Goal: Navigation & Orientation: Find specific page/section

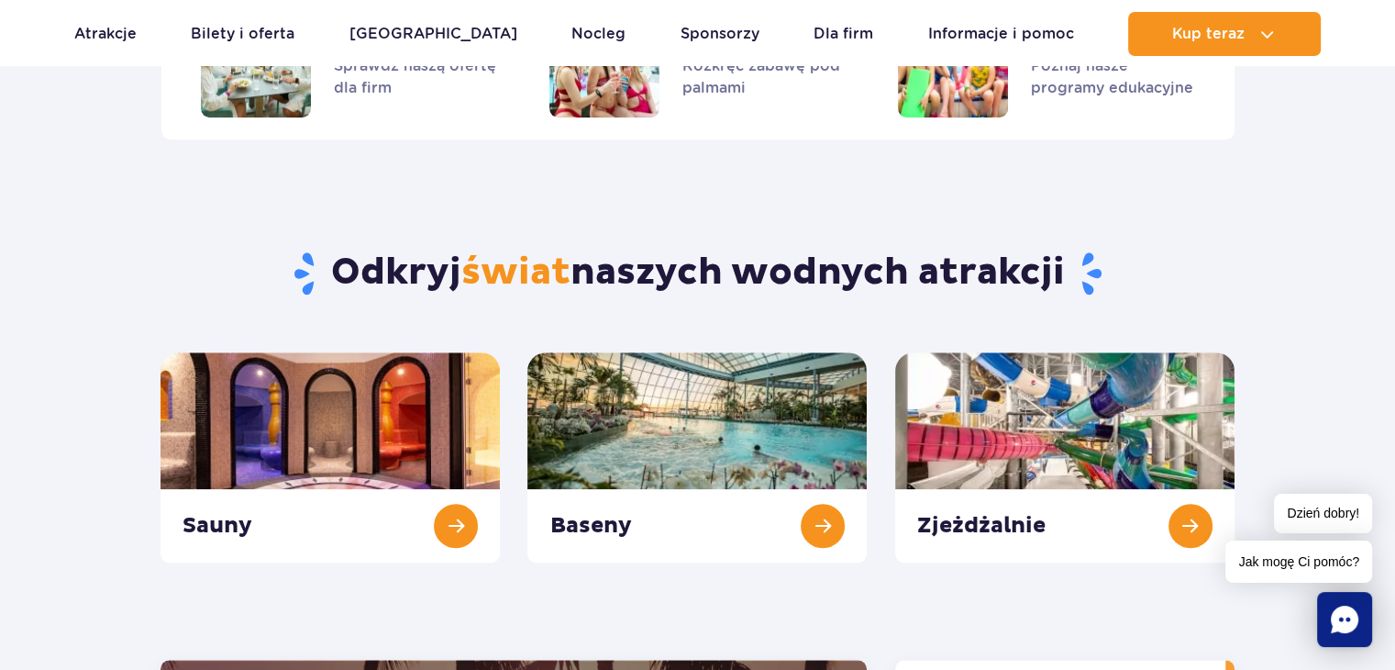
scroll to position [1835, 0]
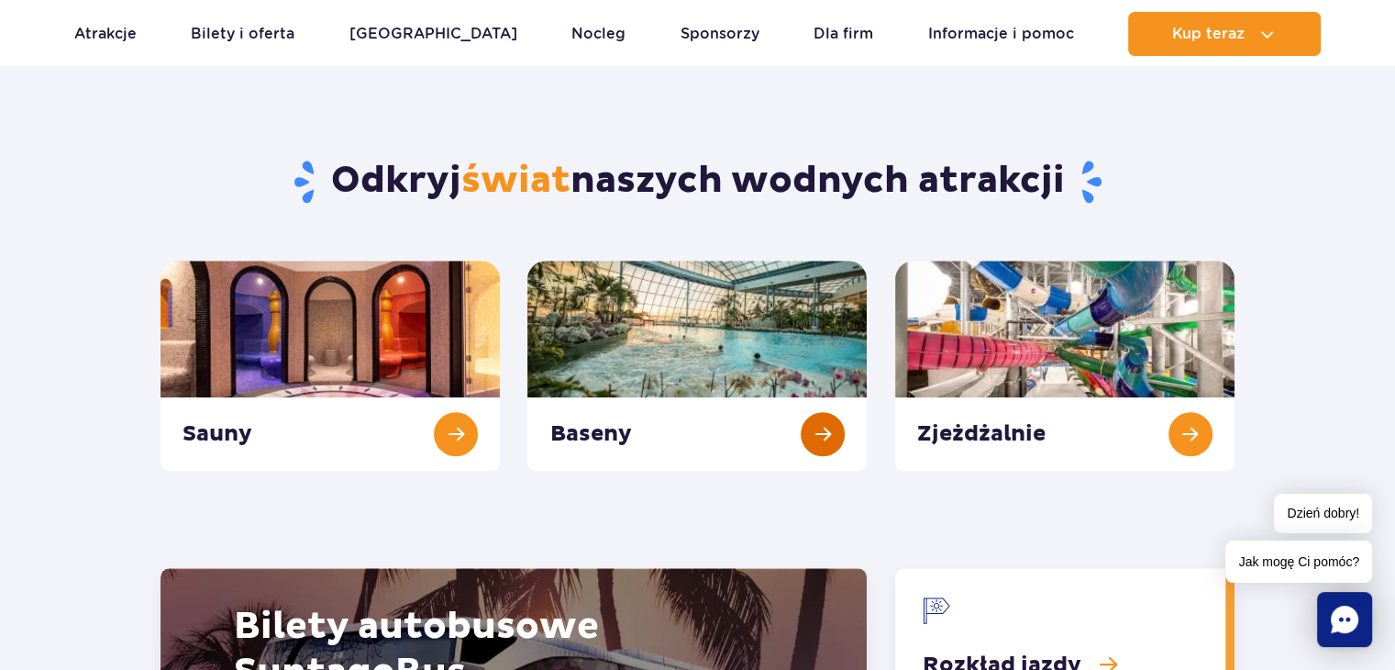
click at [818, 438] on link "Baseny" at bounding box center [697, 366] width 339 height 210
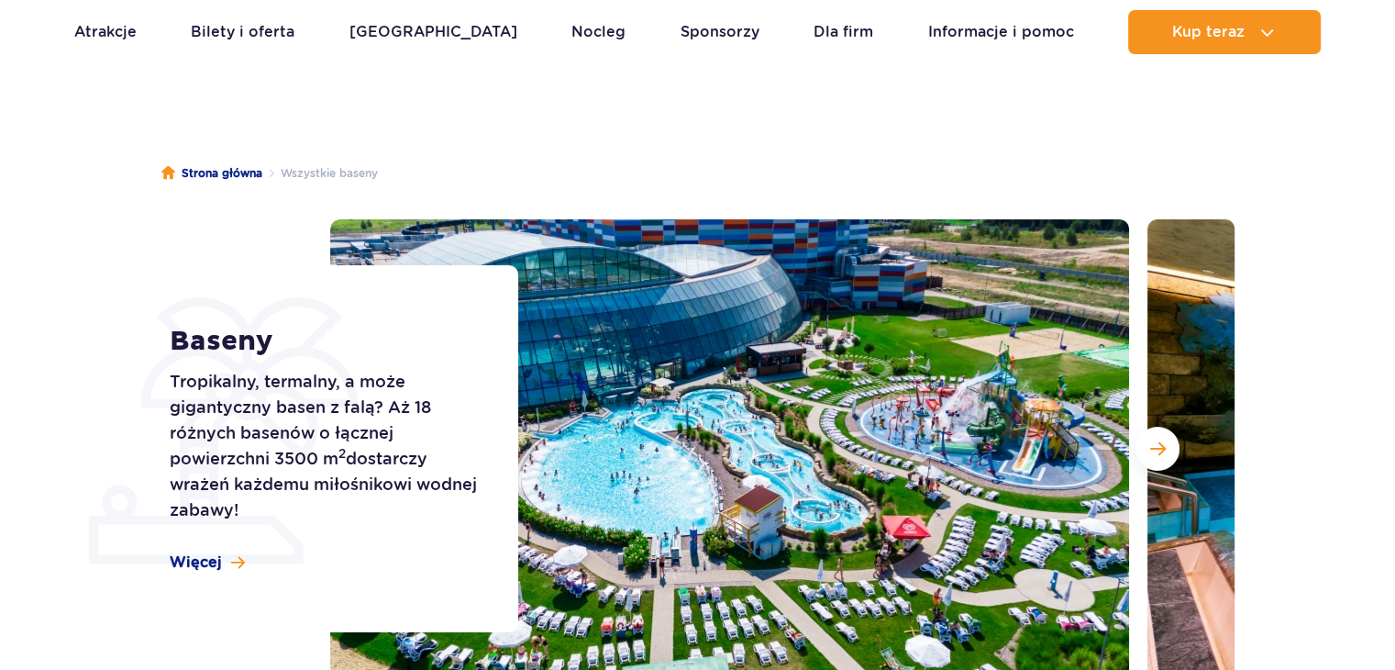
scroll to position [183, 0]
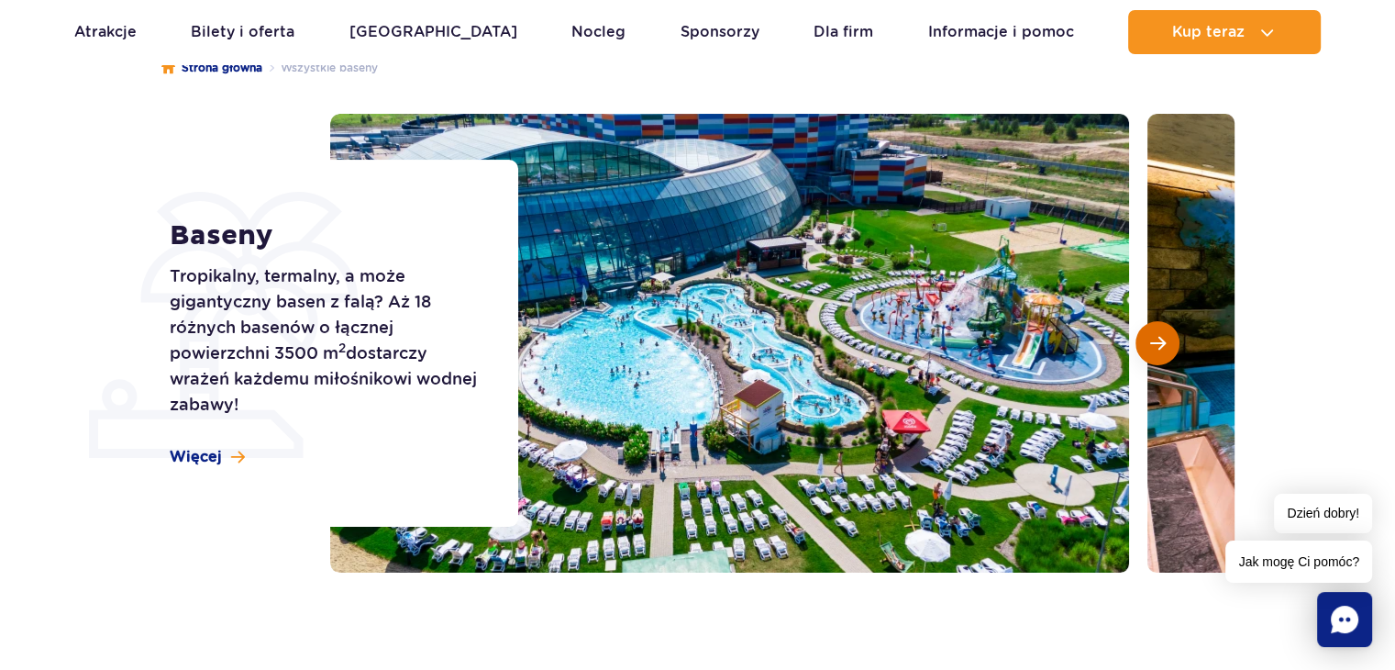
click at [1160, 330] on button "Następny slajd" at bounding box center [1158, 343] width 44 height 44
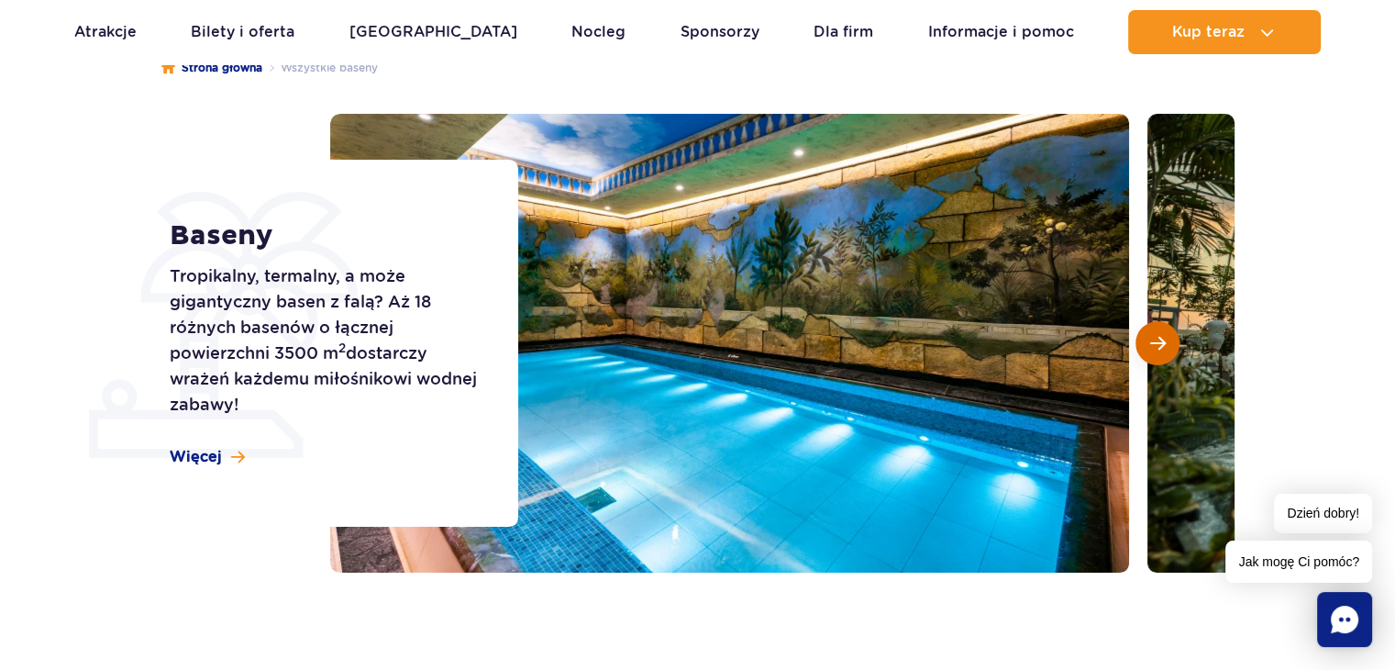
click at [1160, 330] on button "Następny slajd" at bounding box center [1158, 343] width 44 height 44
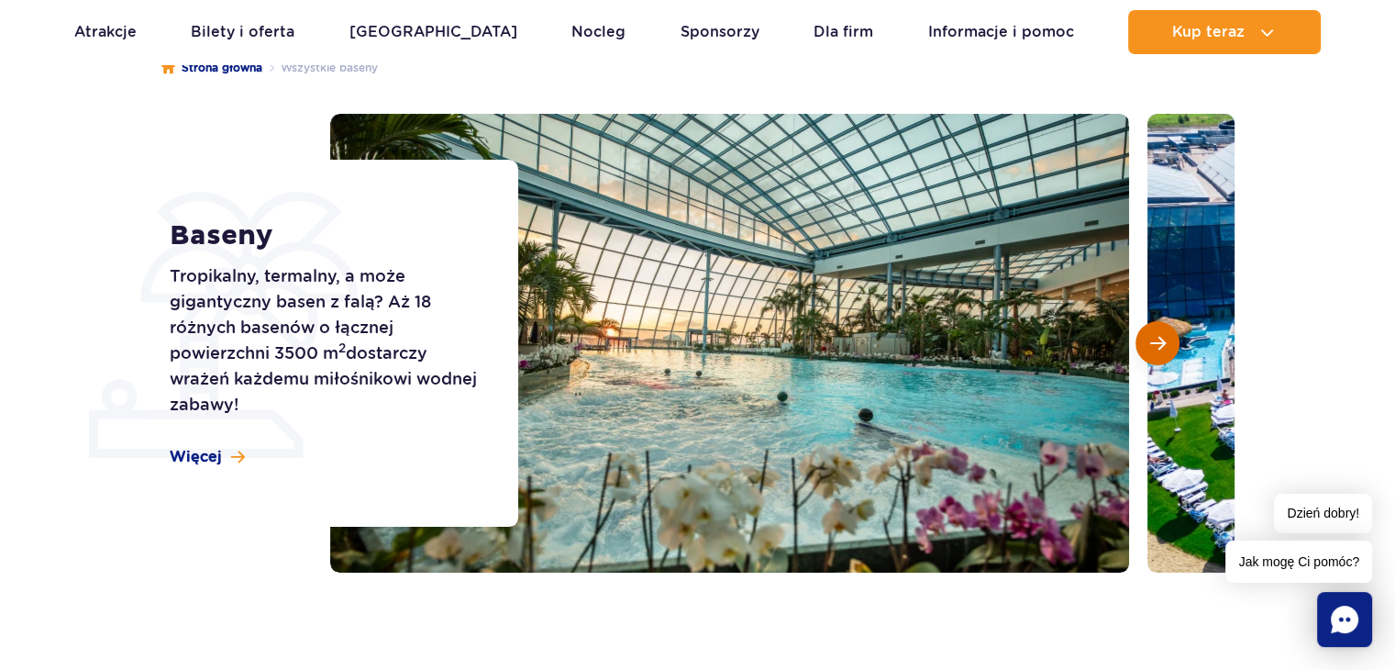
click at [1160, 330] on button "Następny slajd" at bounding box center [1158, 343] width 44 height 44
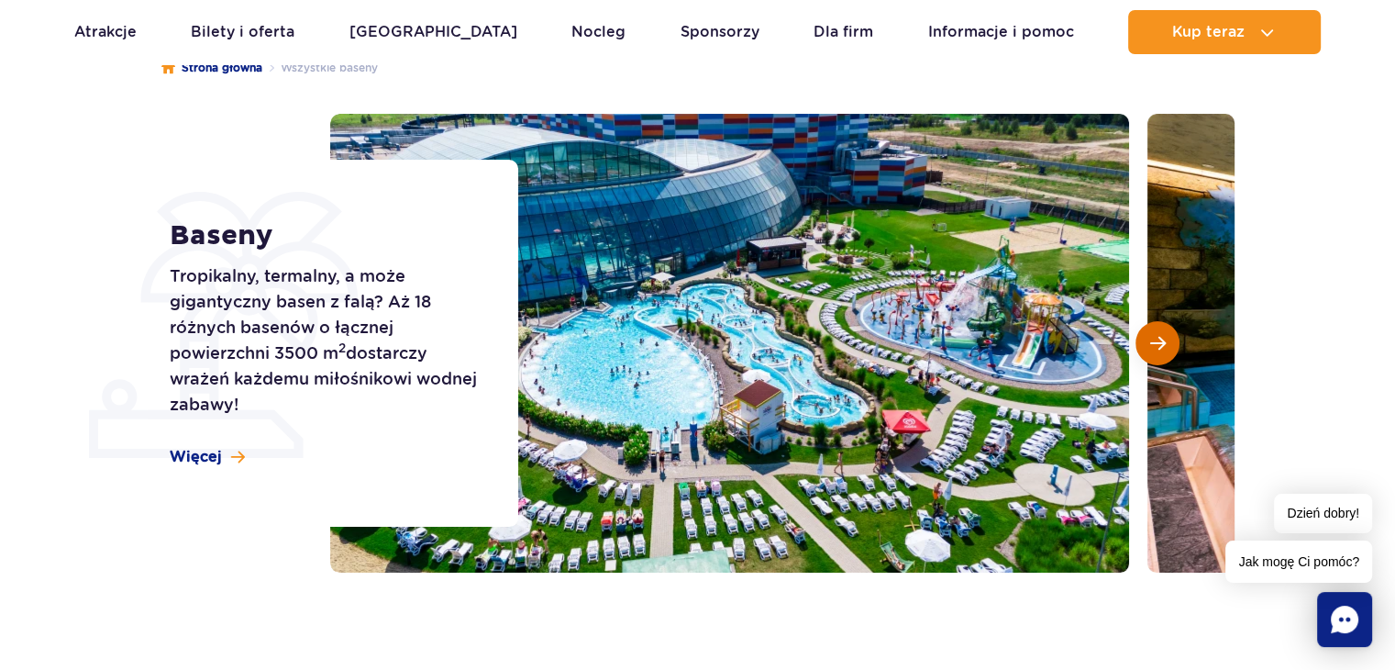
click at [1160, 330] on button "Następny slajd" at bounding box center [1158, 343] width 44 height 44
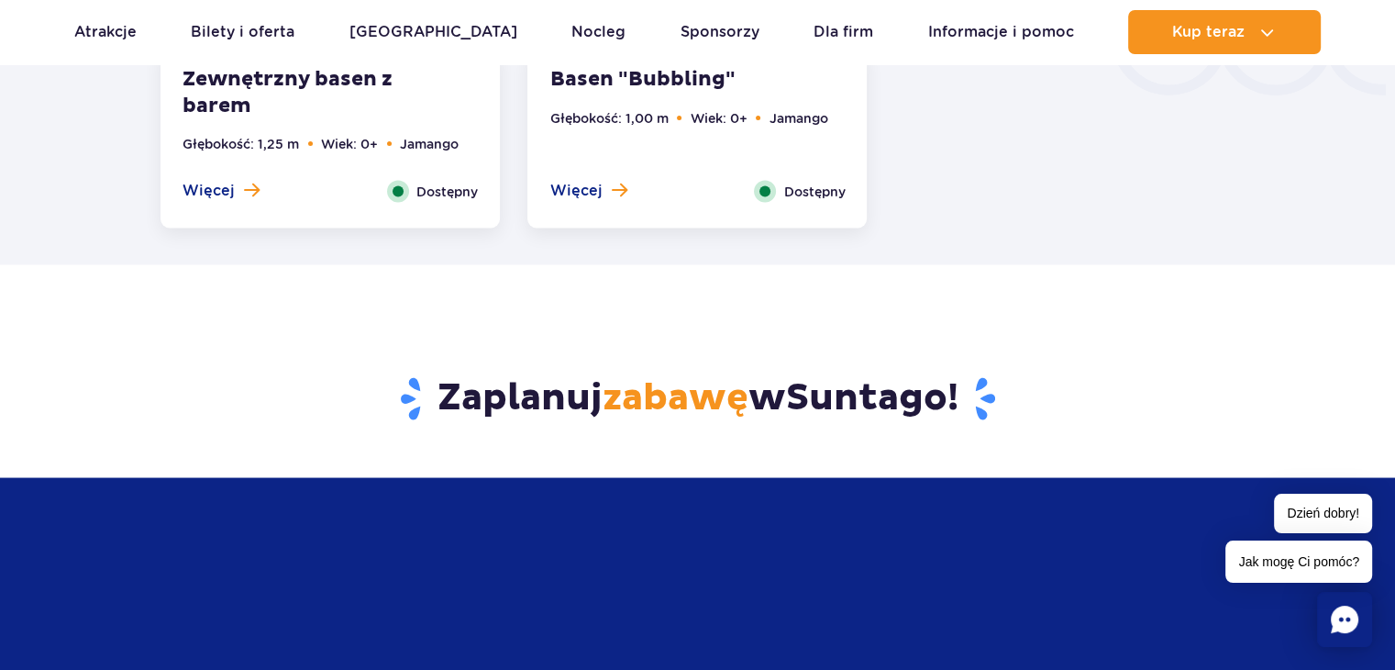
scroll to position [3303, 0]
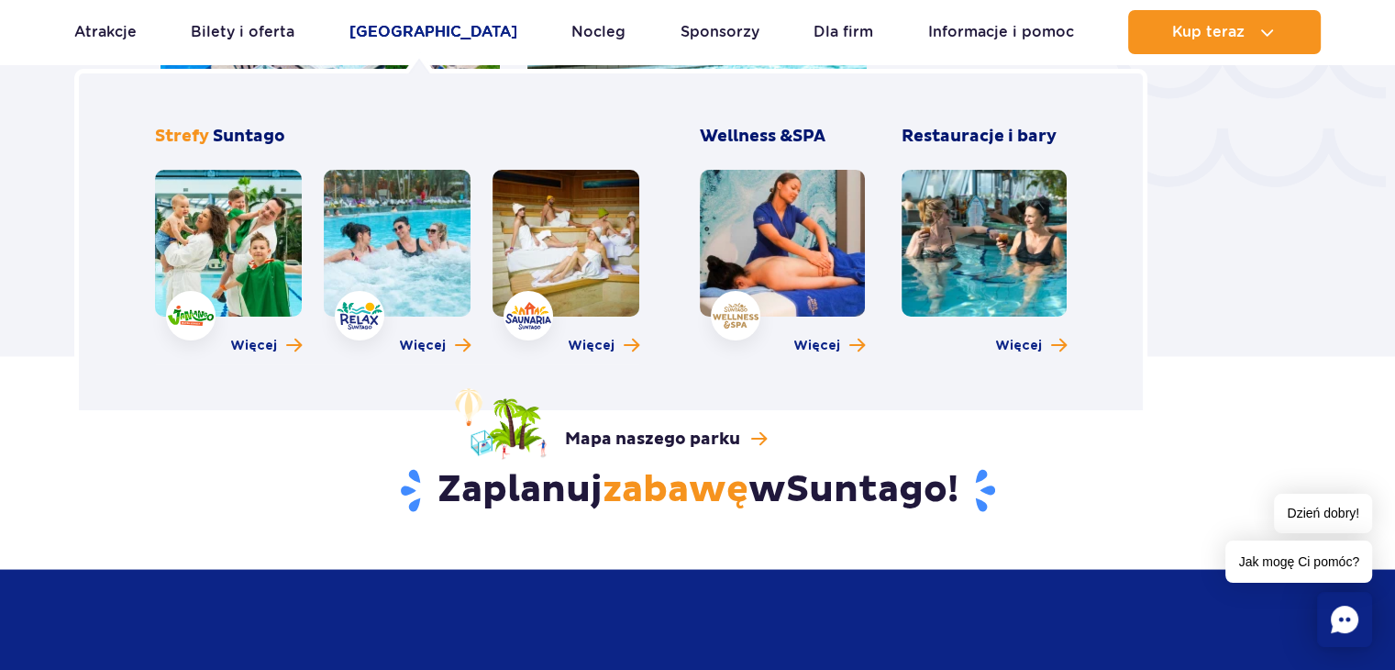
click at [401, 34] on link "[GEOGRAPHIC_DATA]" at bounding box center [434, 32] width 168 height 44
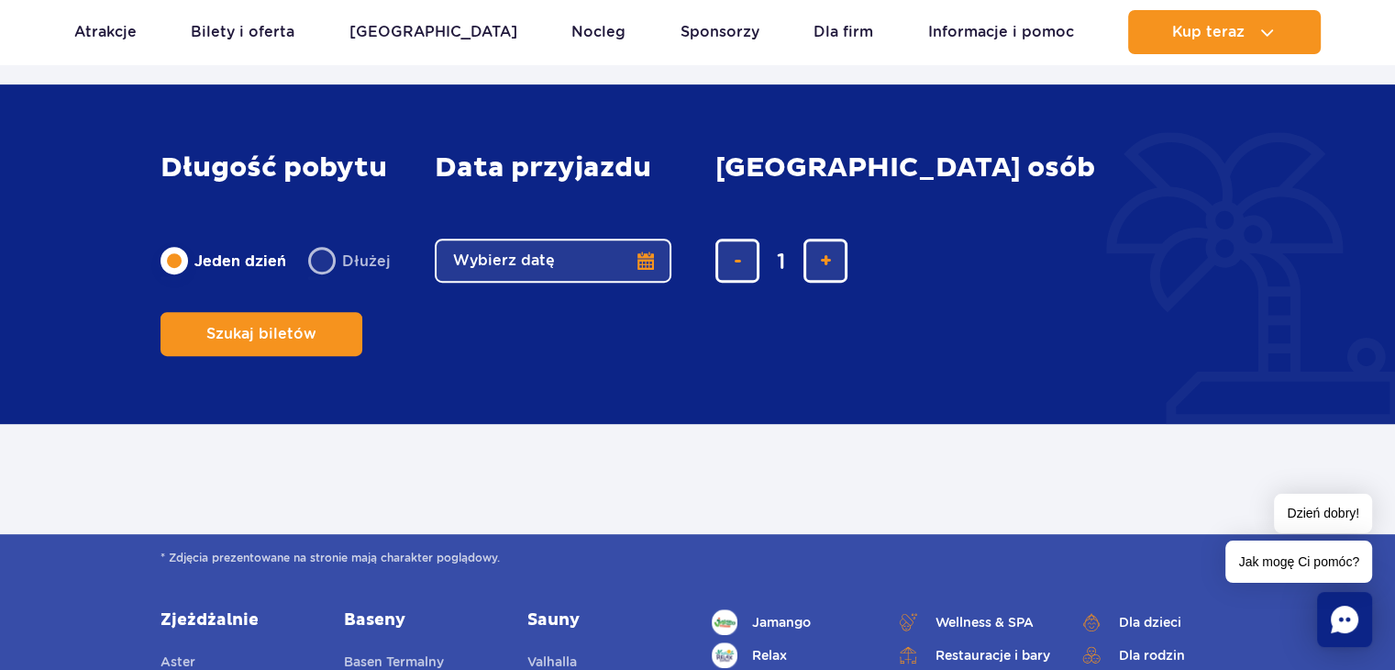
scroll to position [367, 0]
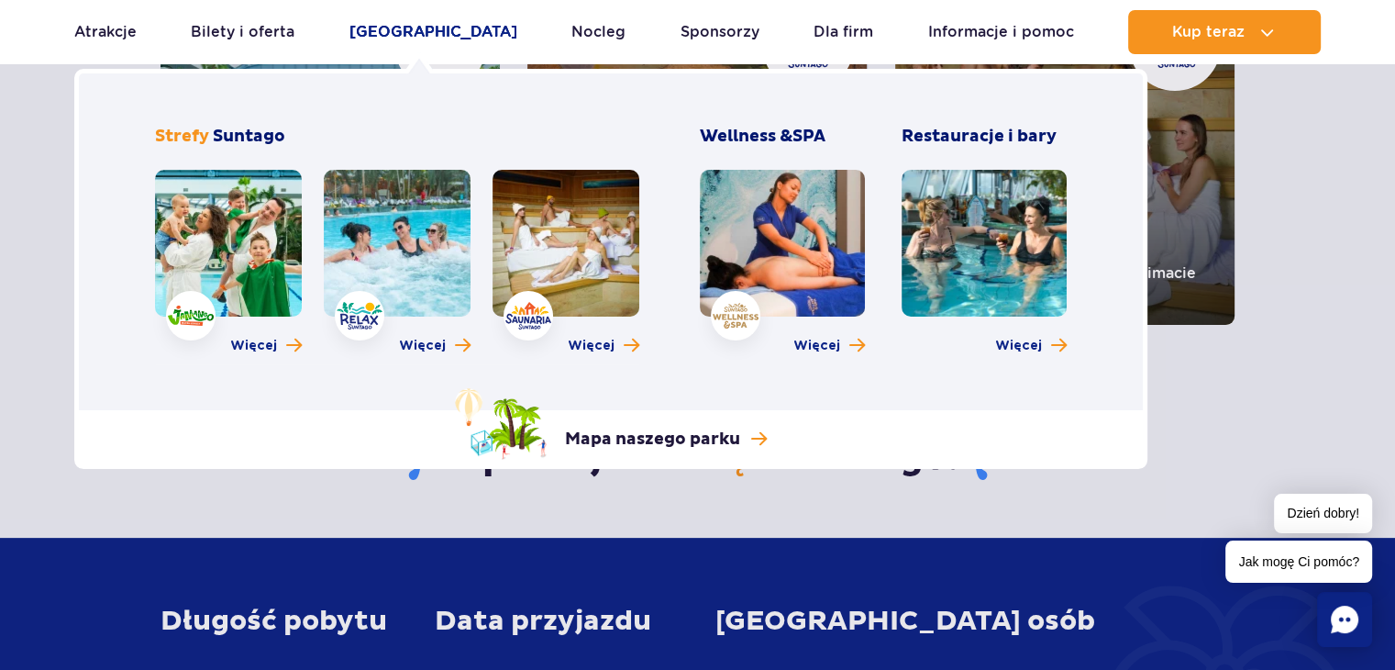
click at [402, 28] on link "[GEOGRAPHIC_DATA]" at bounding box center [434, 32] width 168 height 44
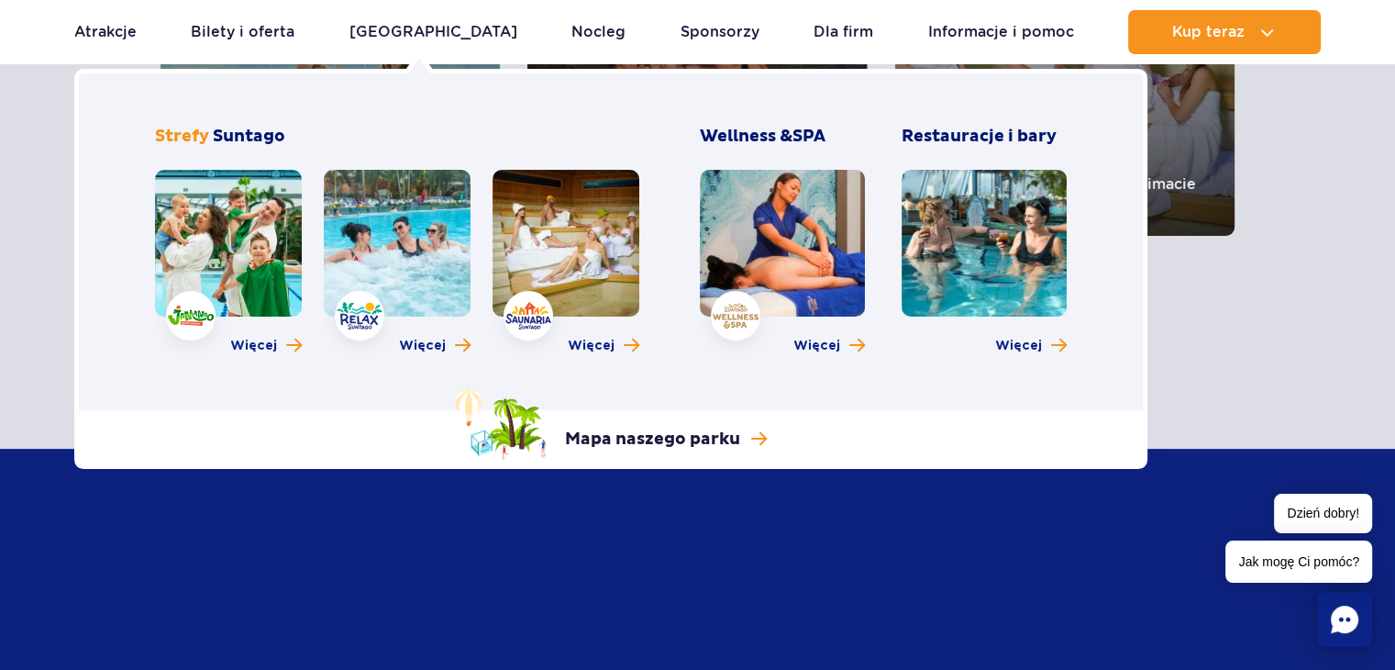
scroll to position [459, 0]
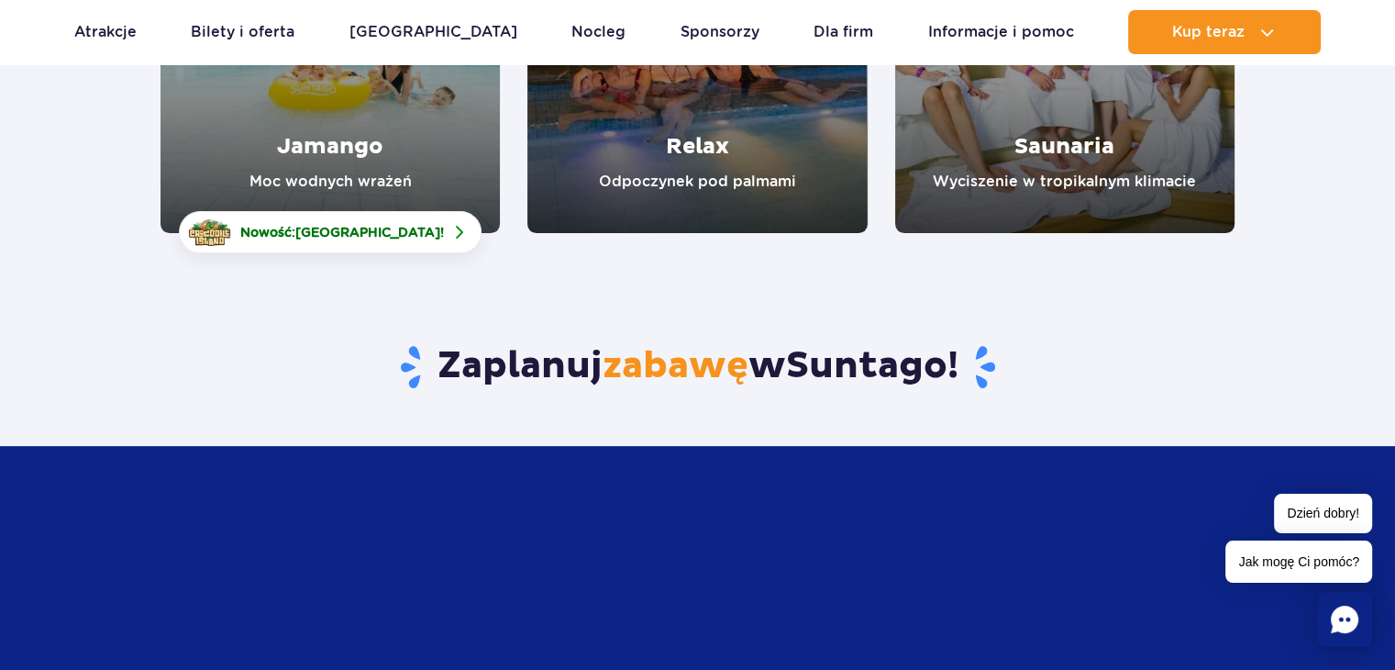
click at [280, 150] on link "Jamango" at bounding box center [330, 63] width 339 height 339
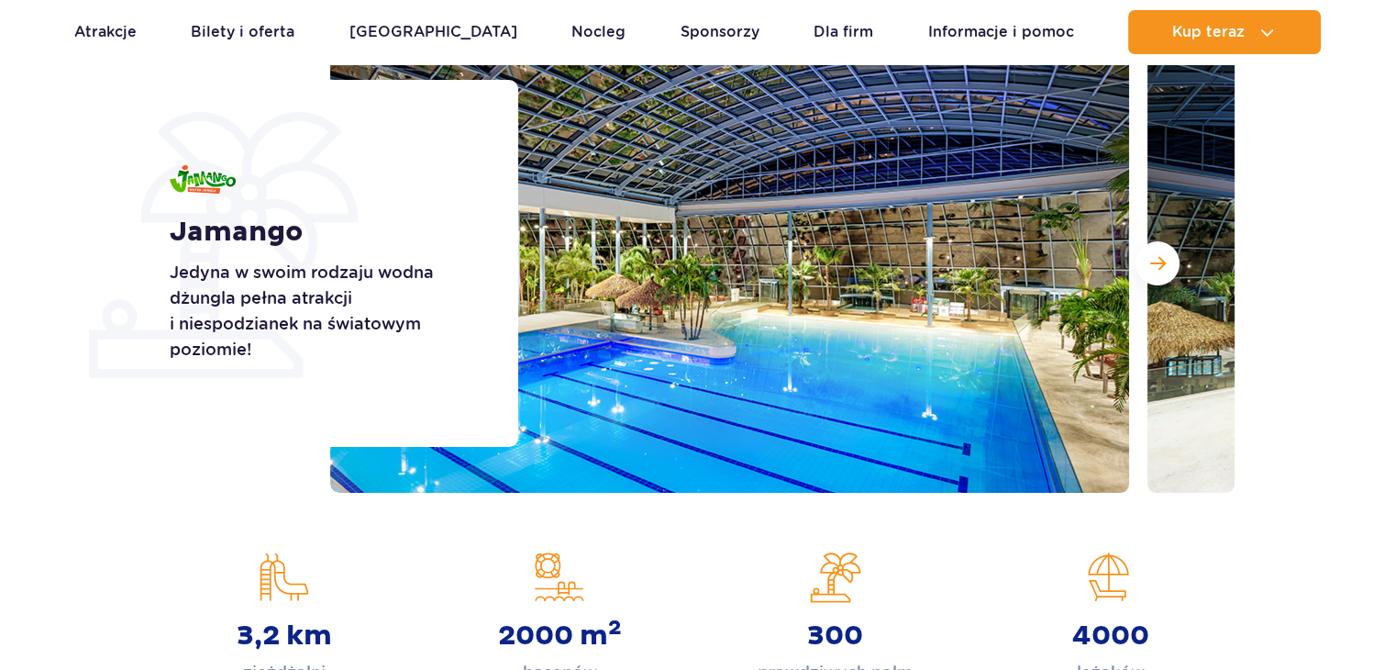
scroll to position [275, 0]
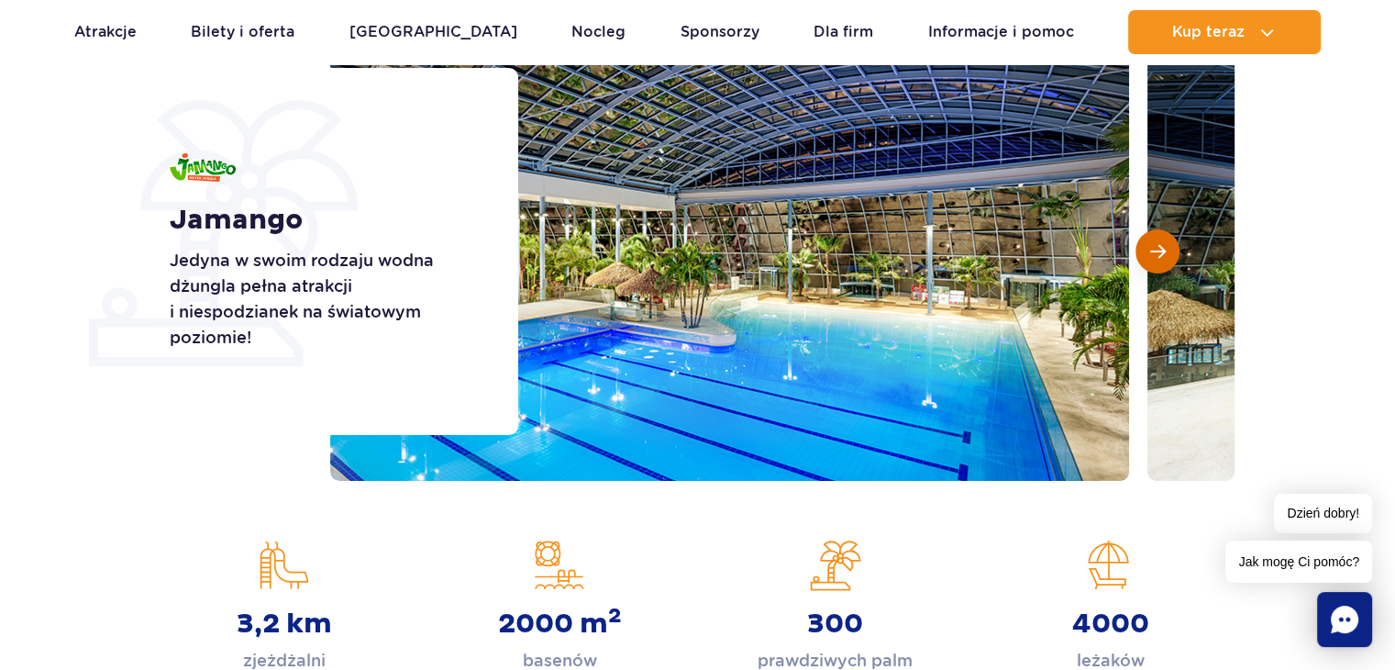
click at [1152, 250] on span "Następny slajd" at bounding box center [1158, 251] width 16 height 17
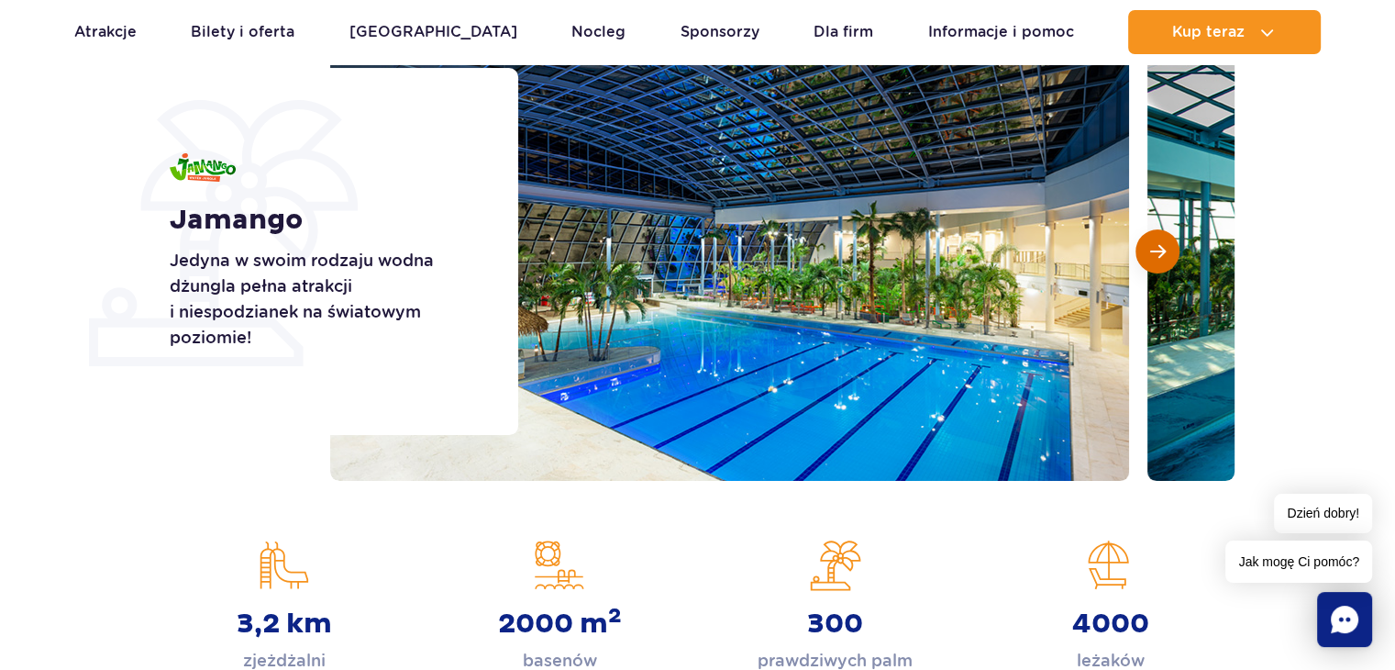
click at [1152, 247] on span "Następny slajd" at bounding box center [1158, 251] width 16 height 17
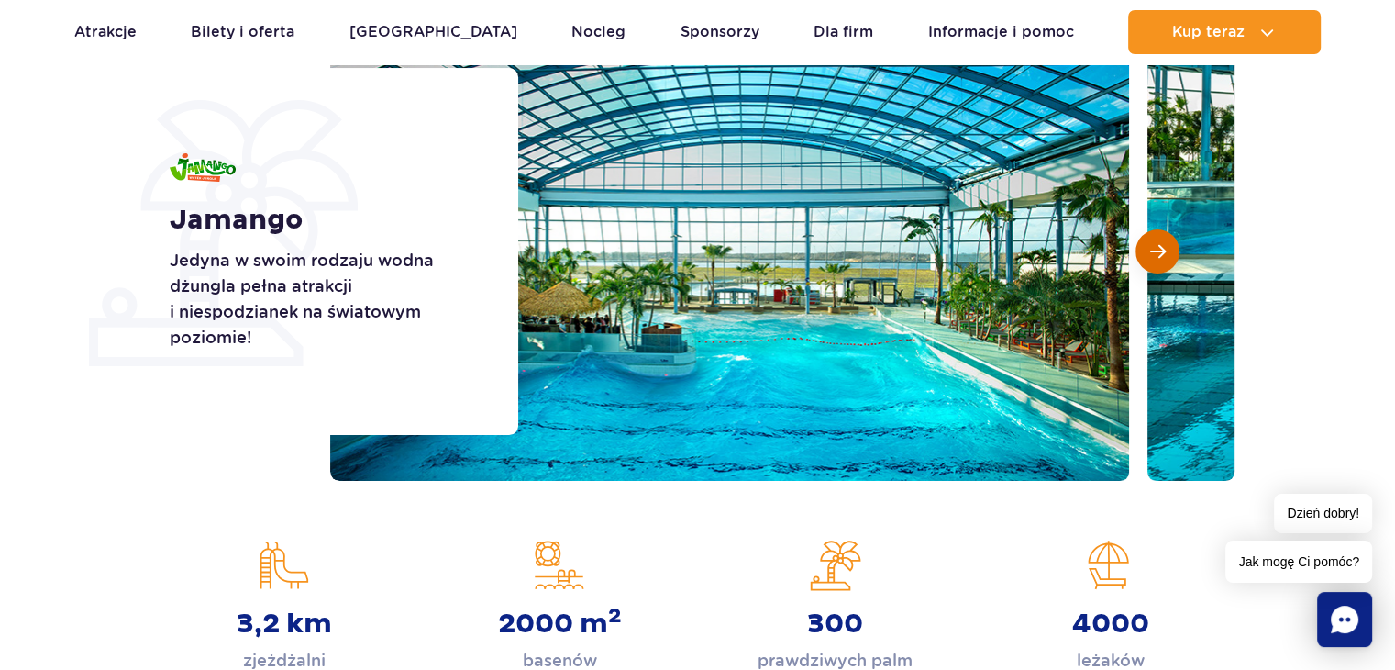
click at [1152, 247] on span "Następny slajd" at bounding box center [1158, 251] width 16 height 17
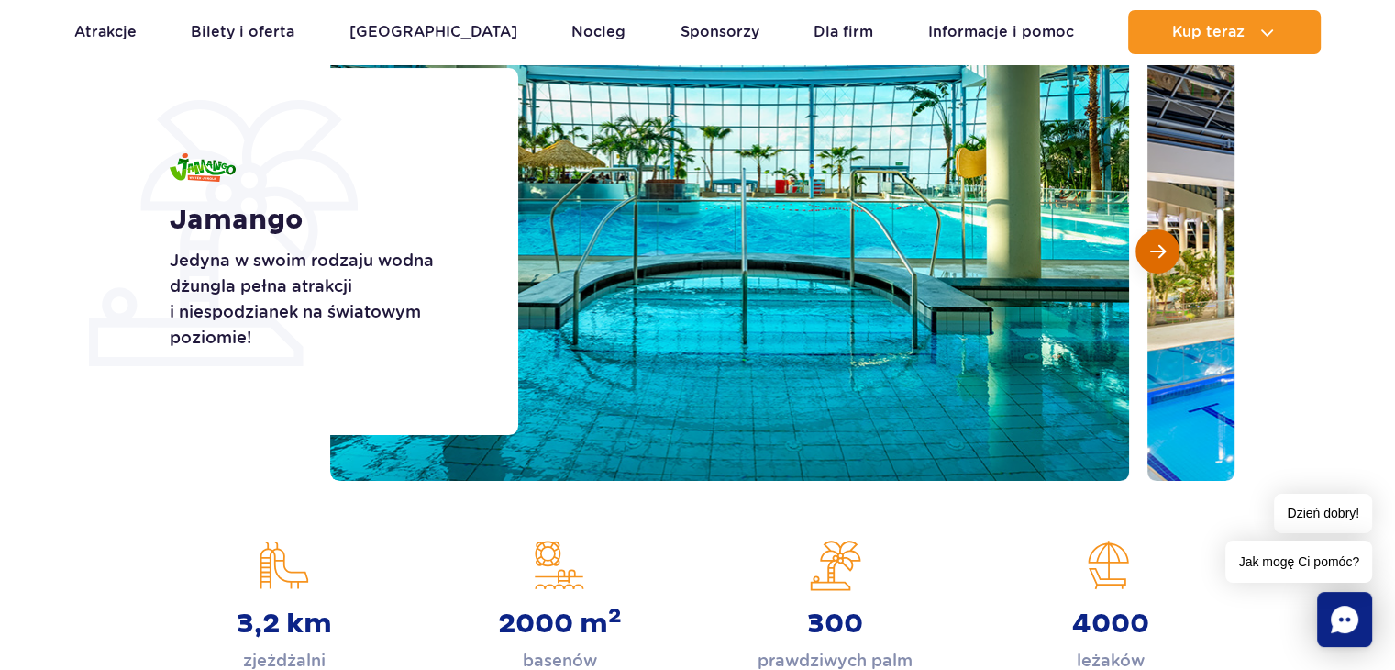
click at [1152, 247] on span "Następny slajd" at bounding box center [1158, 251] width 16 height 17
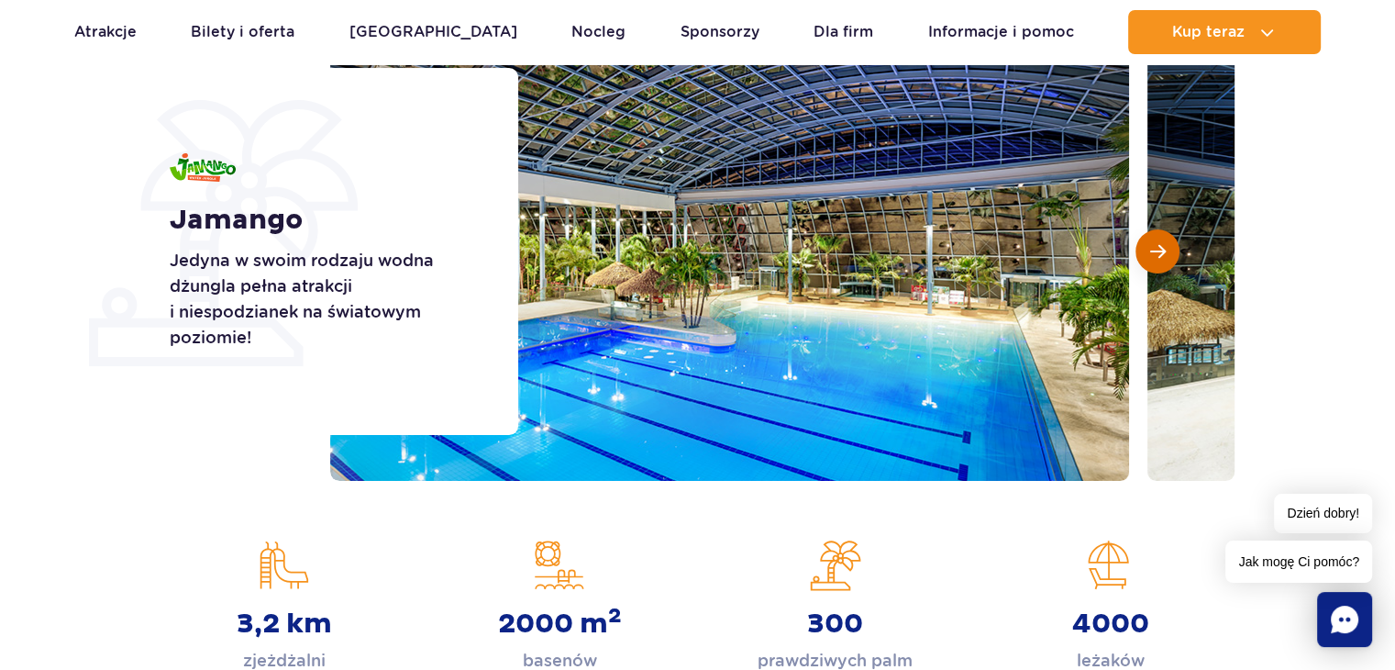
click at [1152, 247] on span "Następny slajd" at bounding box center [1158, 251] width 16 height 17
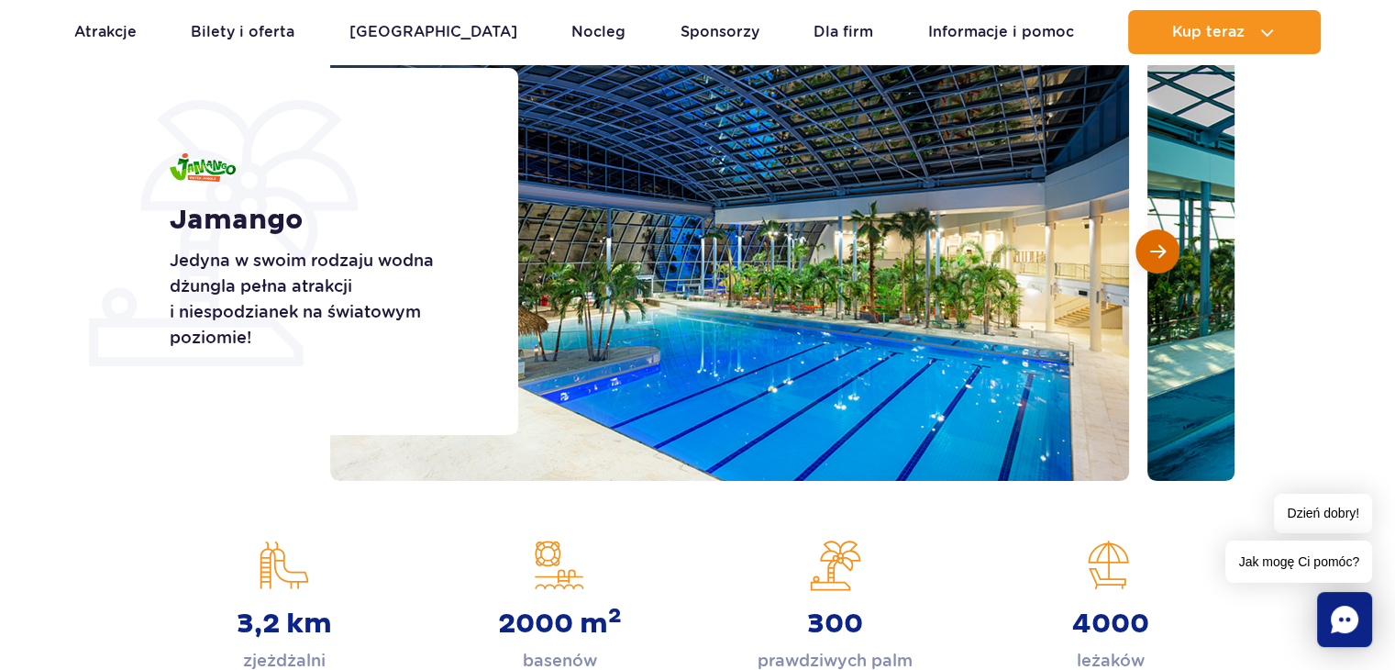
click at [1152, 247] on span "Następny slajd" at bounding box center [1158, 251] width 16 height 17
